Goal: Information Seeking & Learning: Check status

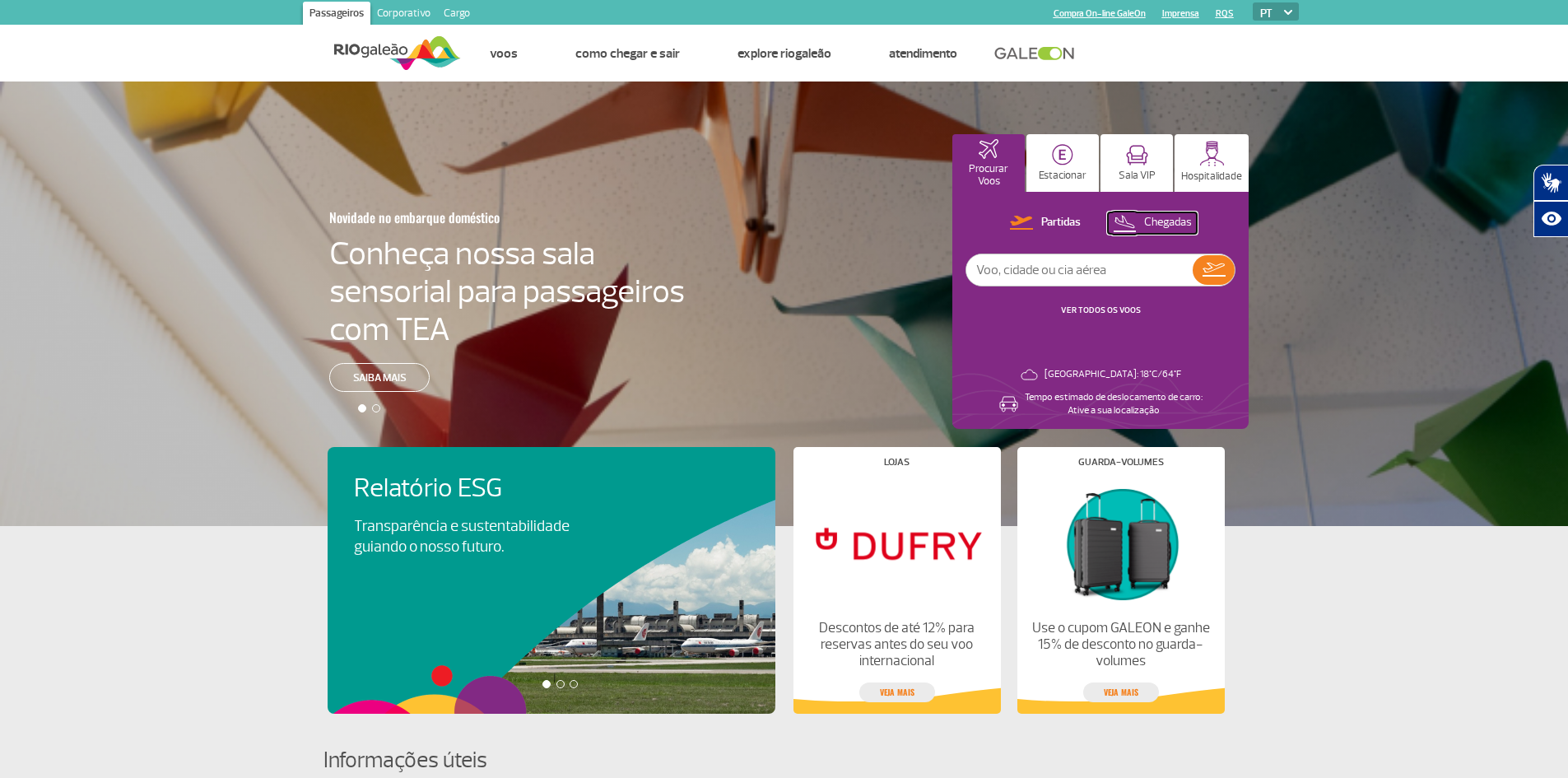
click at [1178, 221] on p "Chegadas" at bounding box center [1168, 223] width 47 height 16
click at [1107, 306] on link "VER TODOS OS VOOS" at bounding box center [1100, 310] width 80 height 11
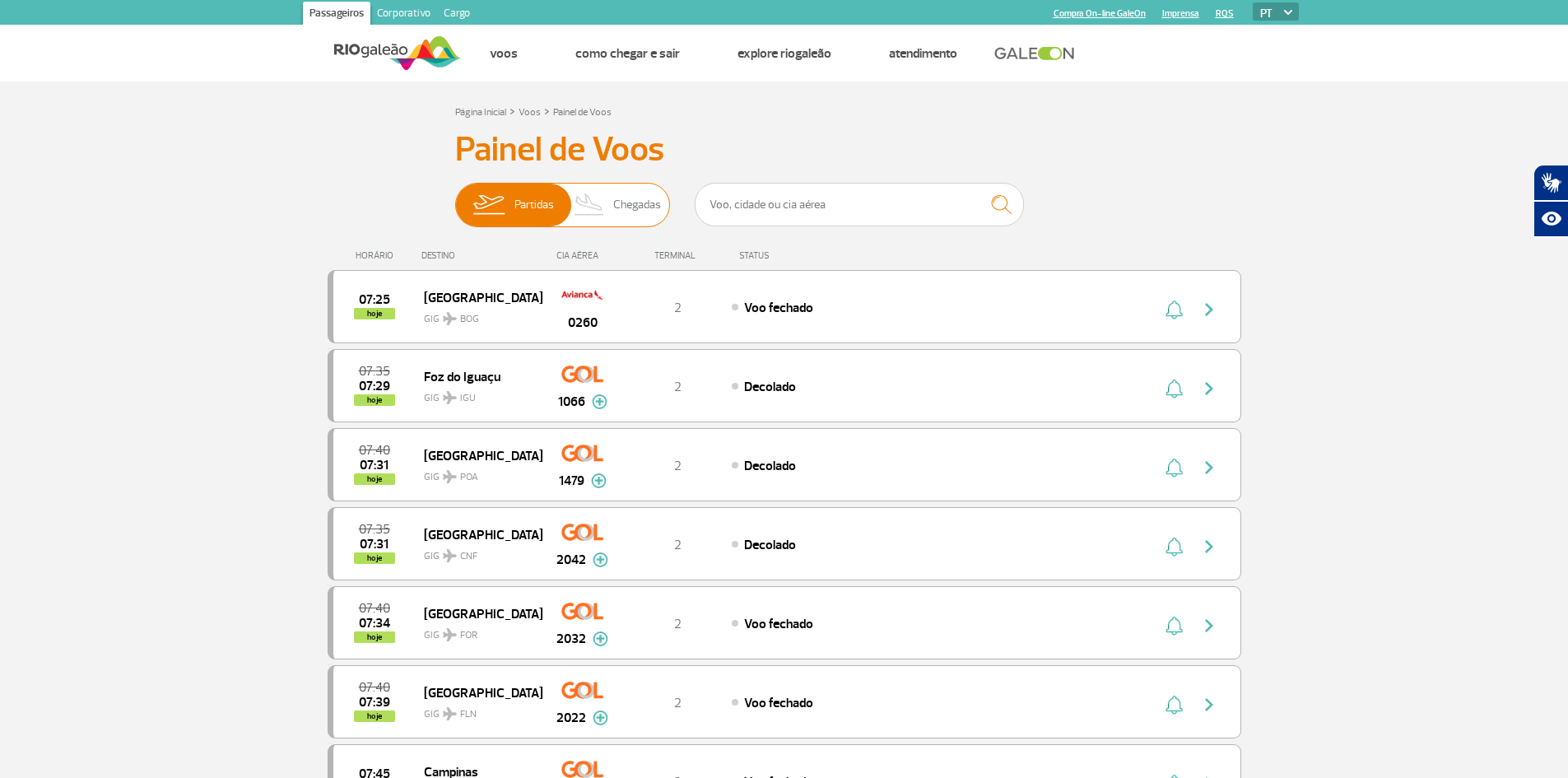
click at [613, 206] on span "Chegadas" at bounding box center [637, 205] width 47 height 43
click at [455, 197] on input "Partidas Chegadas" at bounding box center [455, 197] width 0 height 0
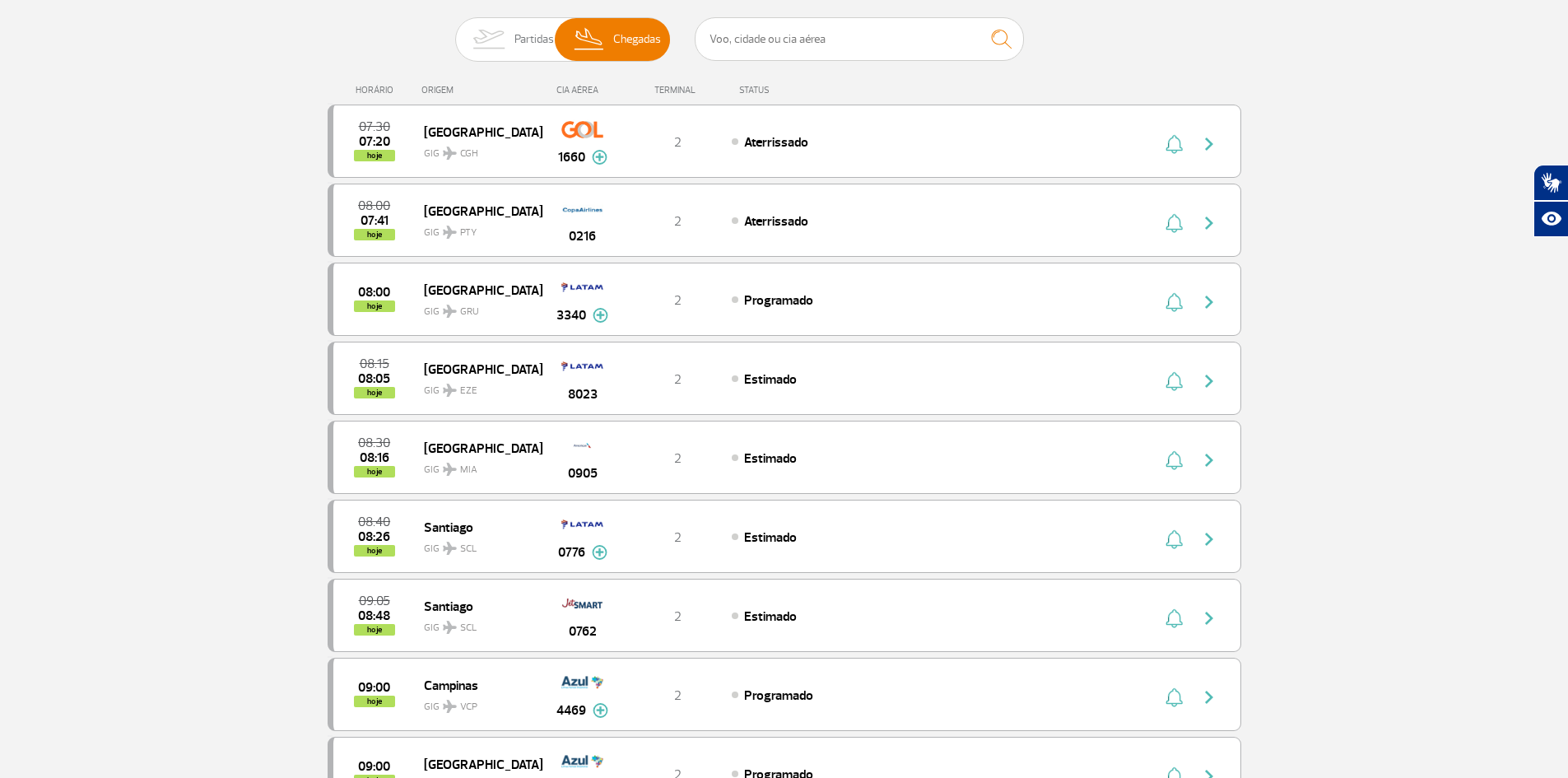
scroll to position [164, 0]
click at [482, 146] on span "GIG CGH" at bounding box center [477, 149] width 105 height 24
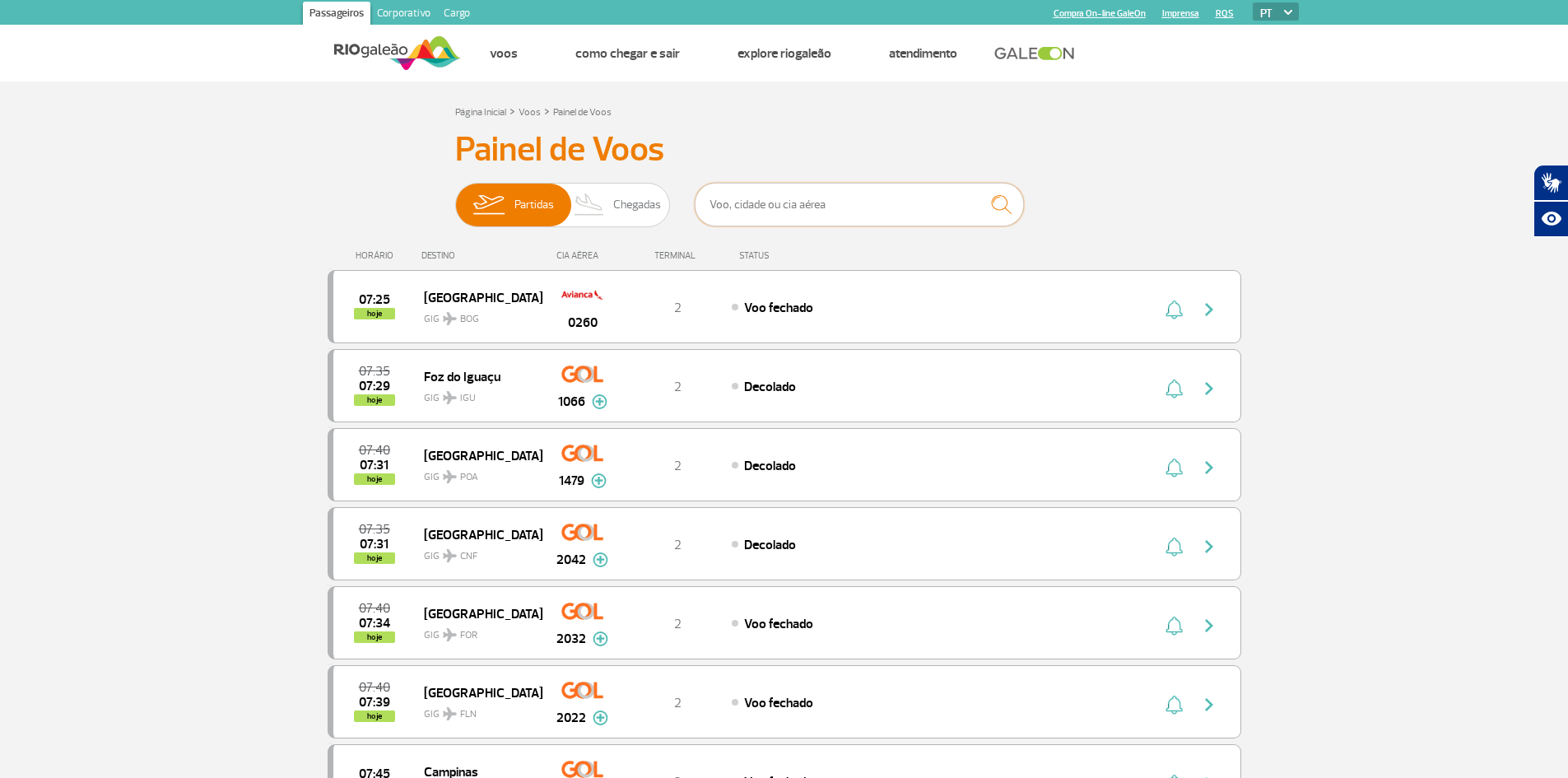
click at [788, 207] on input "text" at bounding box center [859, 205] width 329 height 44
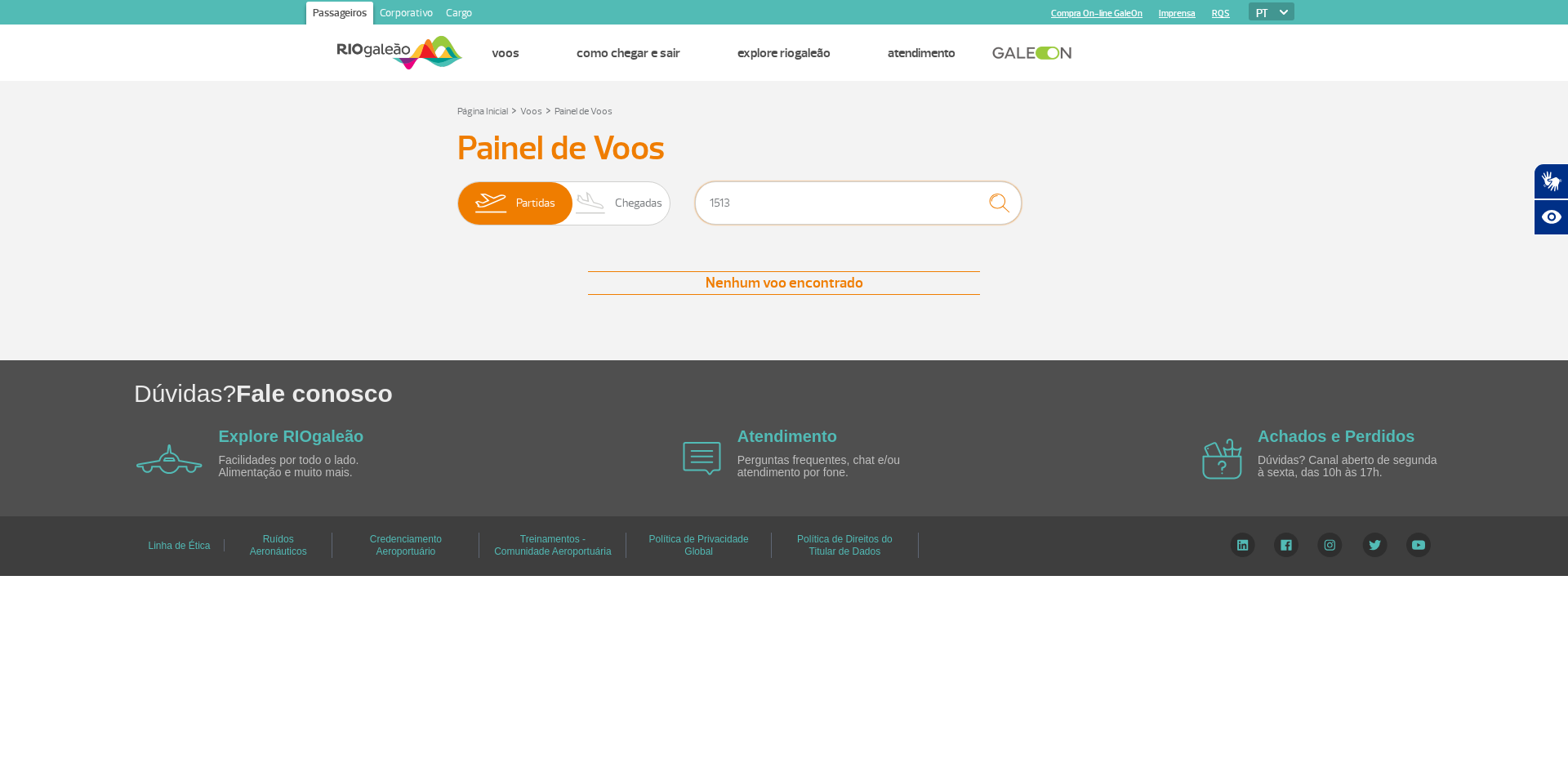
type input "1513"
click at [1007, 207] on img "submit" at bounding box center [999, 203] width 35 height 33
click at [643, 213] on span "Chegadas" at bounding box center [639, 203] width 47 height 43
click at [457, 195] on input "Partidas Chegadas" at bounding box center [457, 195] width 0 height 0
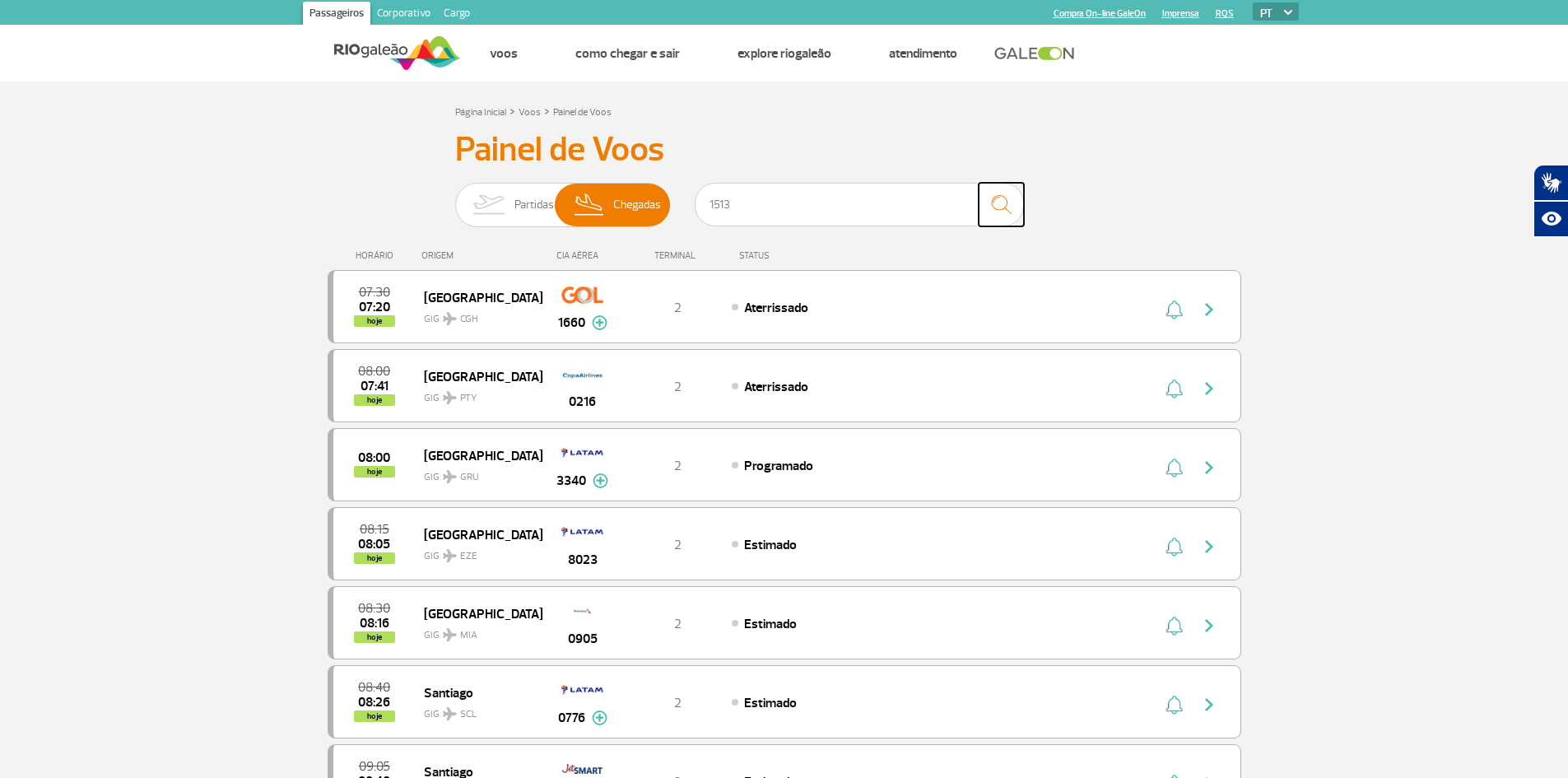
click at [1015, 201] on img "submit" at bounding box center [1001, 205] width 35 height 33
click at [773, 211] on input "1513" at bounding box center [859, 205] width 329 height 44
click at [1010, 198] on img "submit" at bounding box center [1001, 205] width 35 height 33
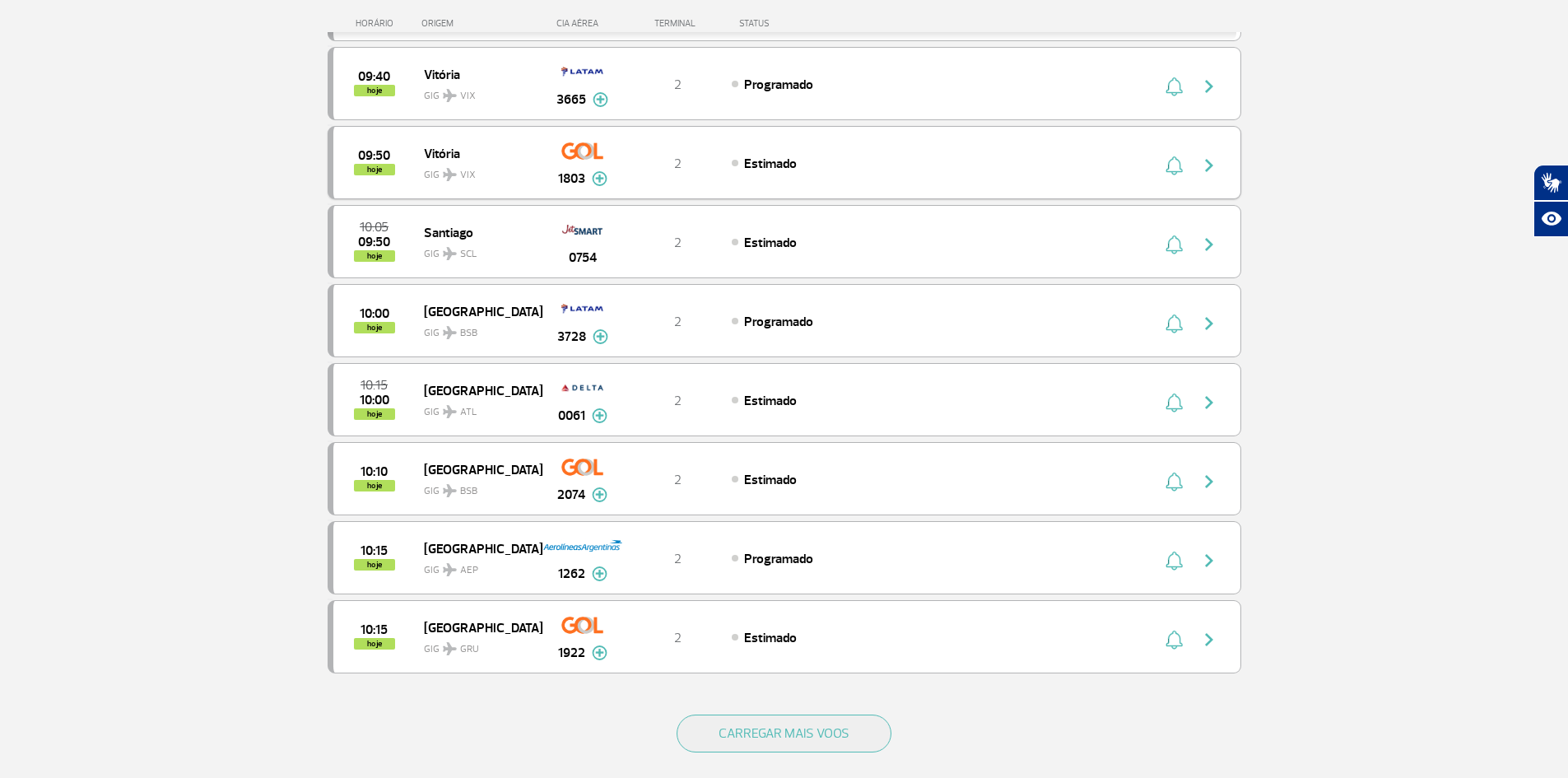
scroll to position [988, 0]
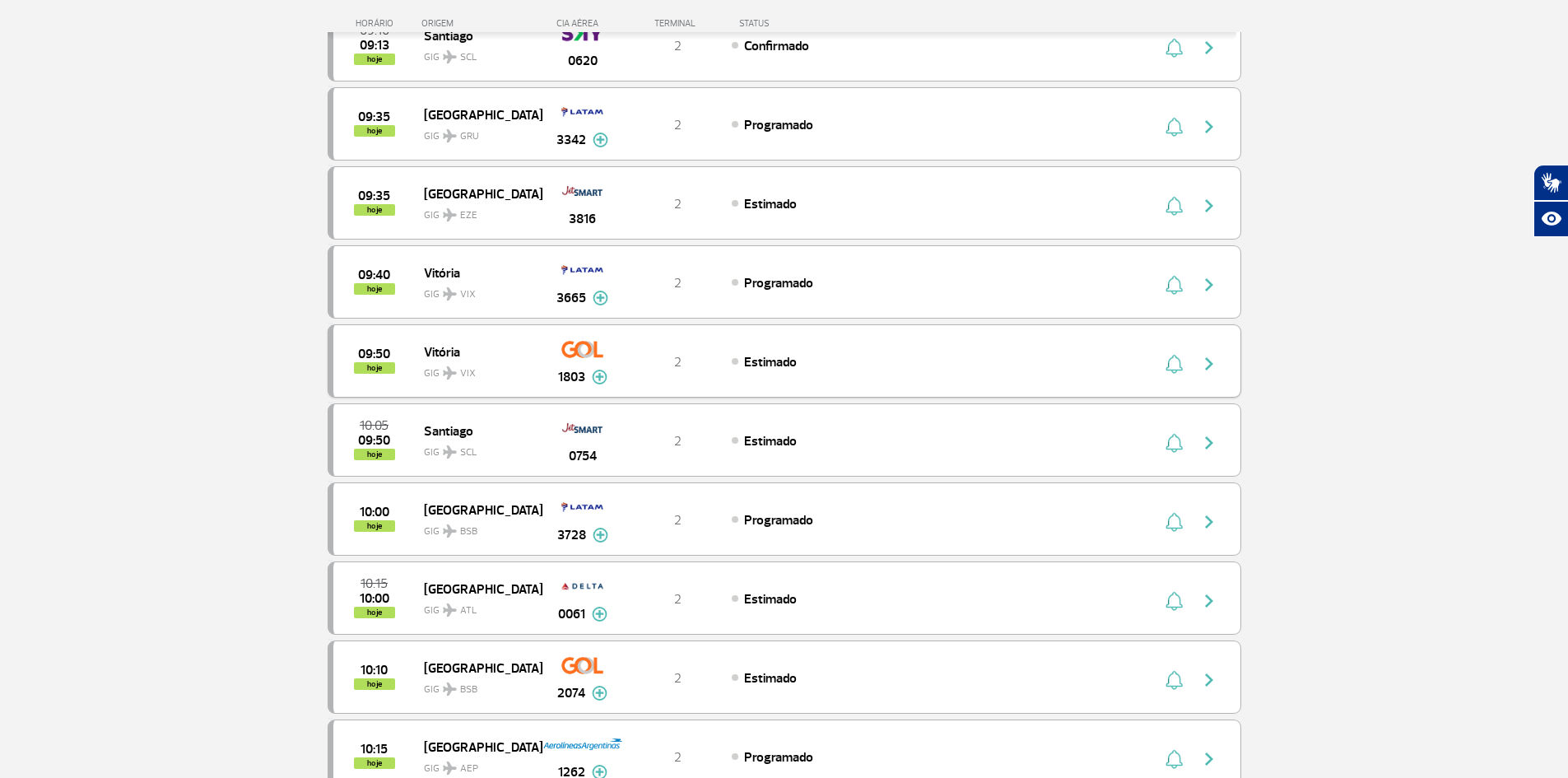
click at [457, 356] on span "Vitória" at bounding box center [477, 351] width 105 height 21
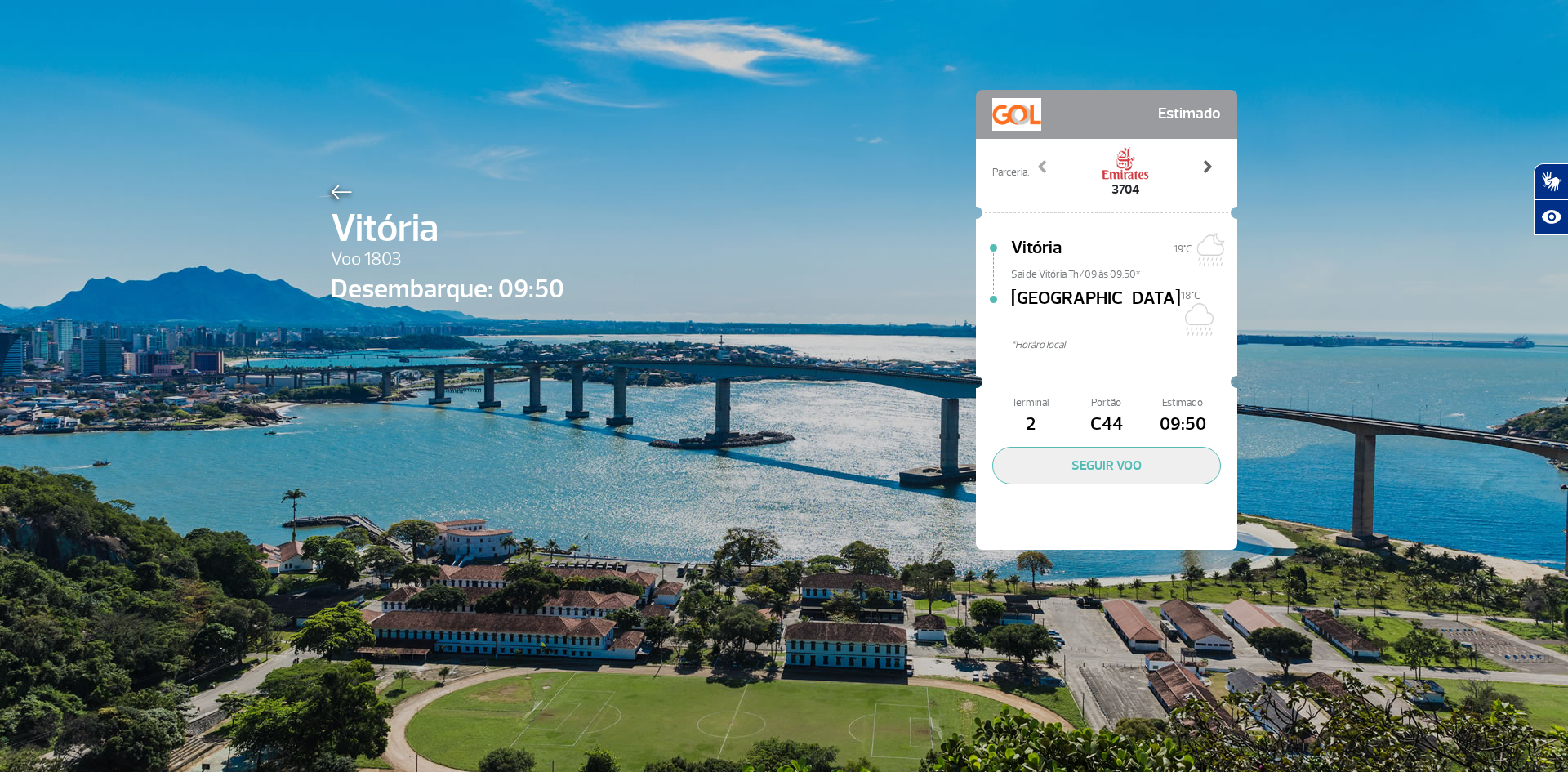
click at [1202, 164] on span at bounding box center [1206, 166] width 17 height 17
click at [1204, 164] on span at bounding box center [1206, 166] width 17 height 17
click at [1206, 164] on span at bounding box center [1206, 166] width 17 height 17
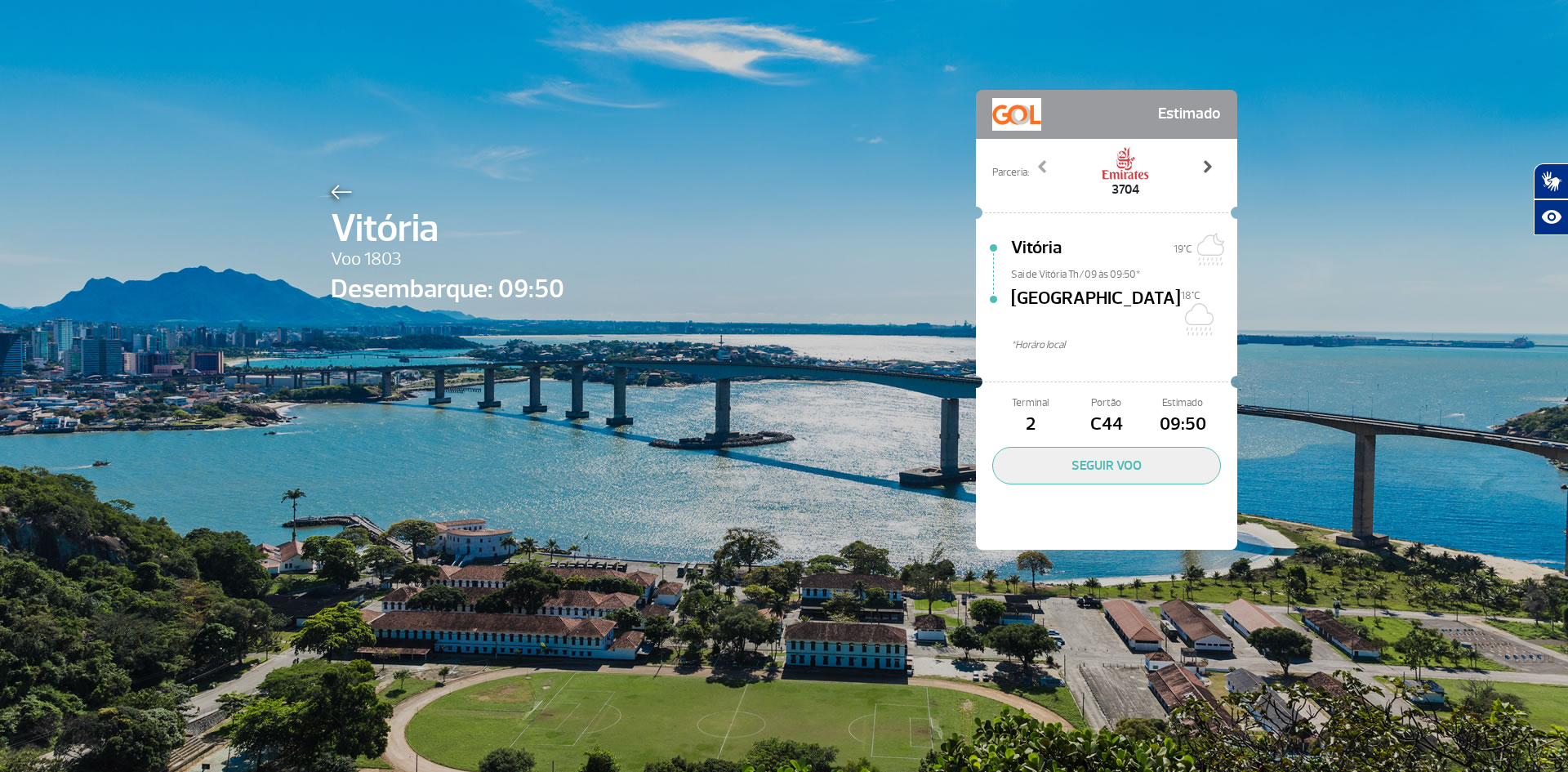
click at [1206, 164] on span at bounding box center [1206, 166] width 17 height 17
click at [1206, 164] on span at bounding box center [1206, 166] width 17 height 17
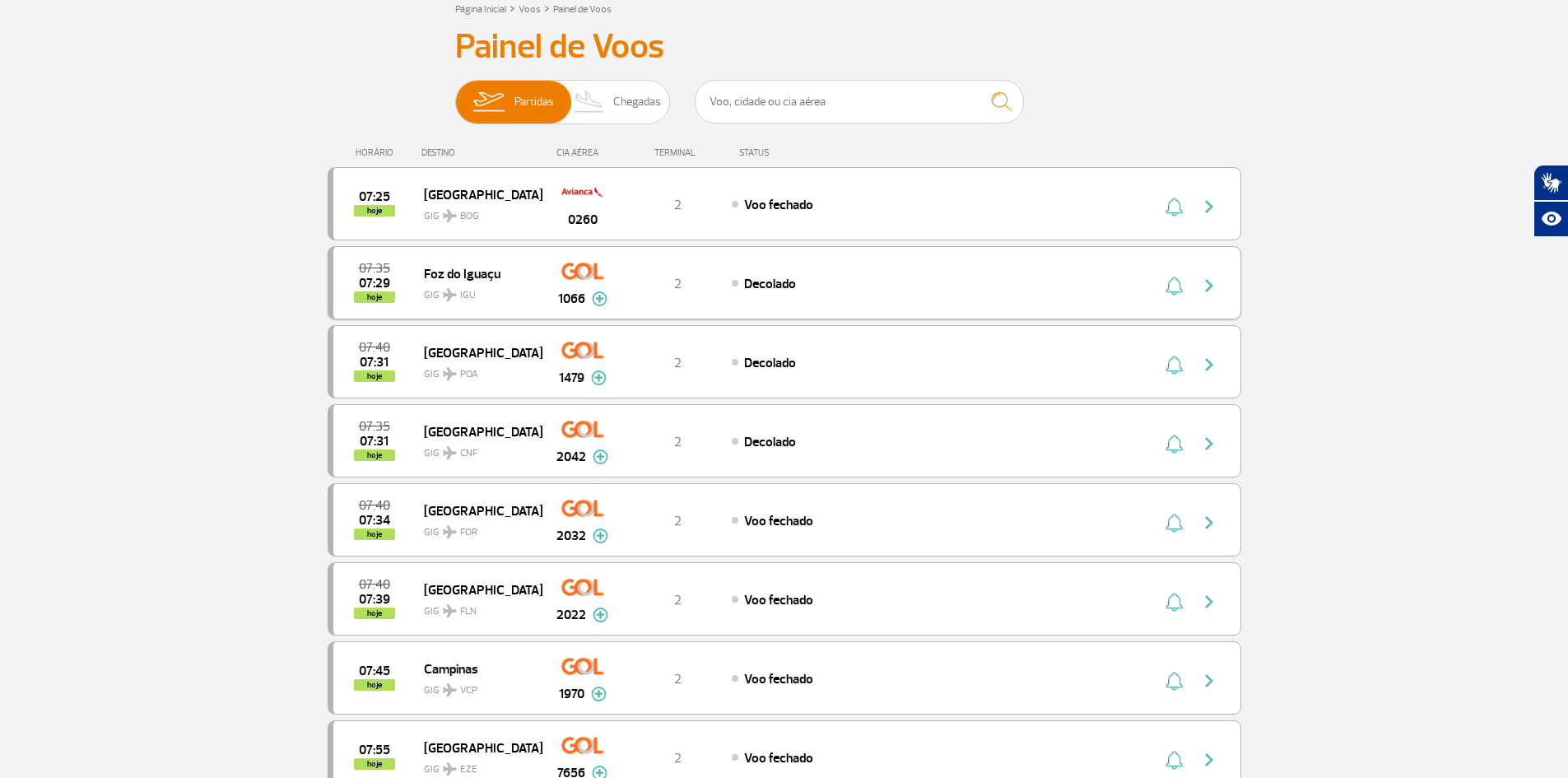
scroll to position [83, 0]
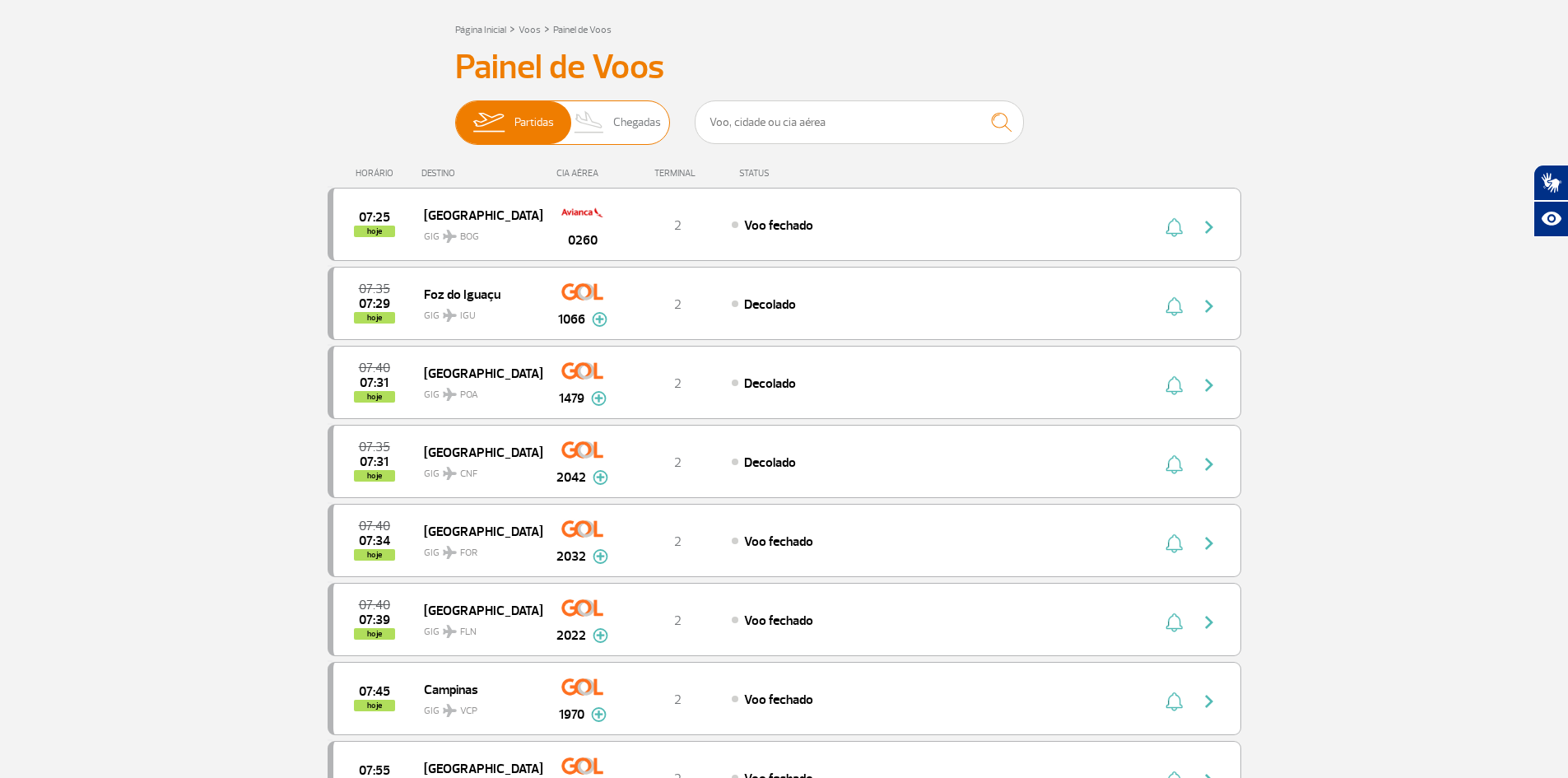
click at [632, 123] on span "Chegadas" at bounding box center [637, 122] width 47 height 43
click at [455, 114] on input "Partidas Chegadas" at bounding box center [455, 114] width 0 height 0
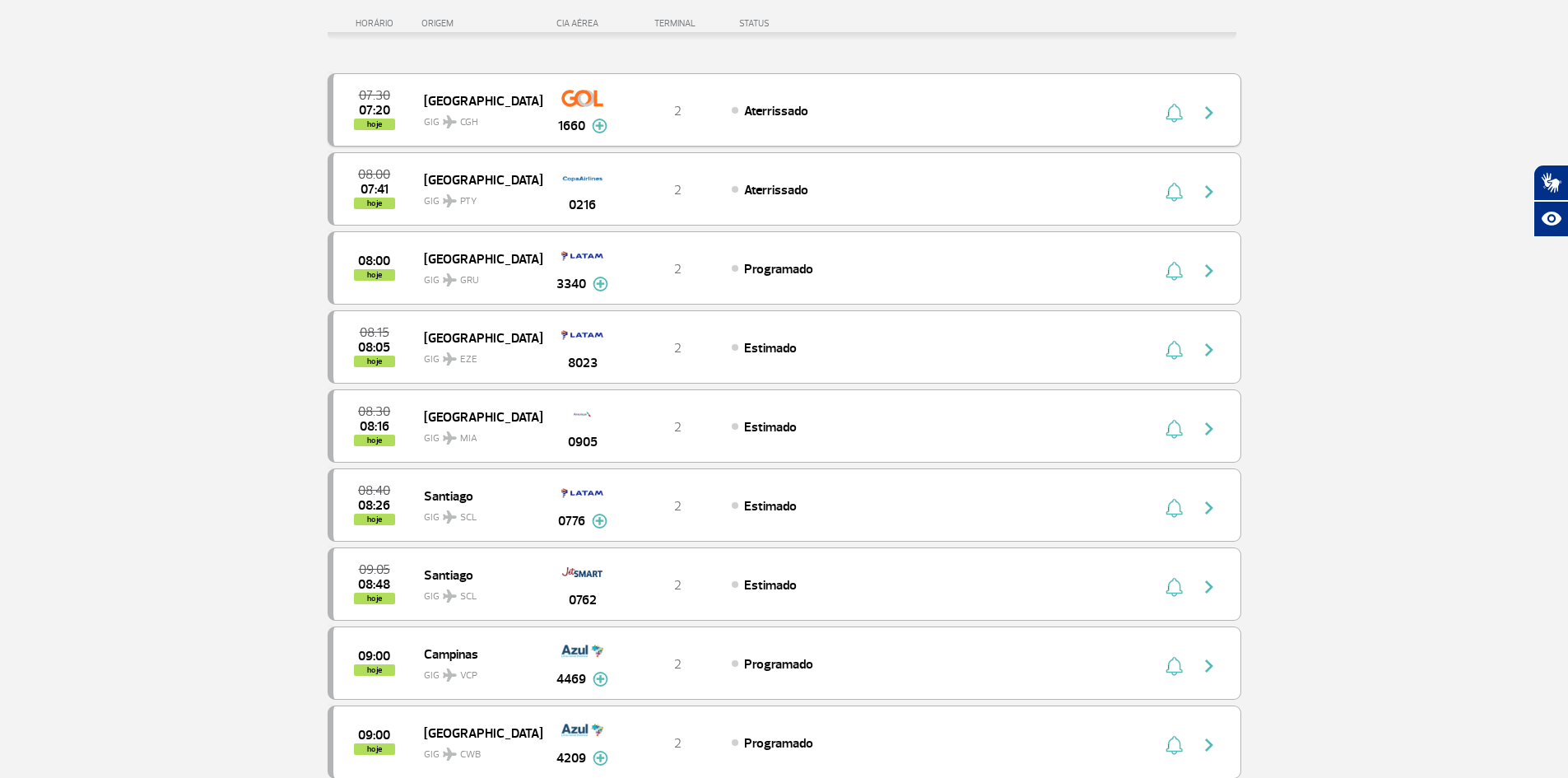
scroll to position [0, 0]
